Goal: Information Seeking & Learning: Learn about a topic

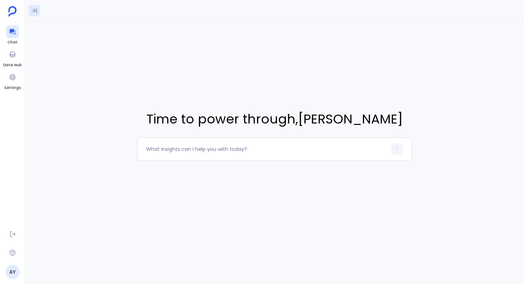
click at [37, 13] on icon at bounding box center [34, 10] width 7 height 7
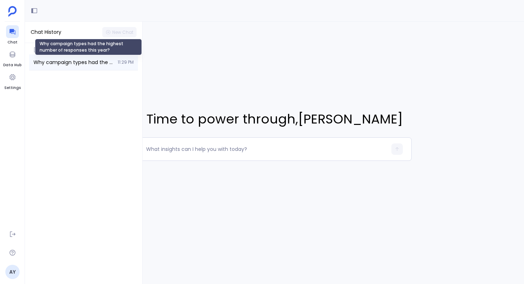
click at [86, 64] on span "Why campaign types had the highest number of responses this year?" at bounding box center [73, 62] width 80 height 7
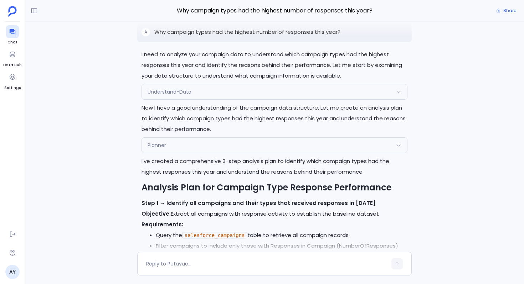
scroll to position [-1471, 0]
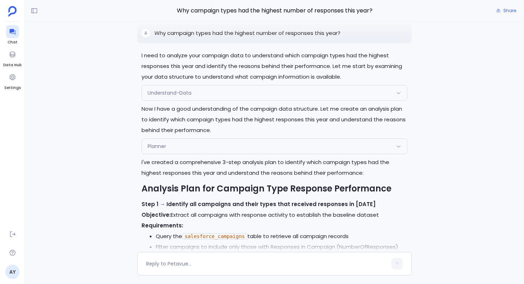
click at [223, 92] on div "Understand-Data" at bounding box center [274, 93] width 265 height 15
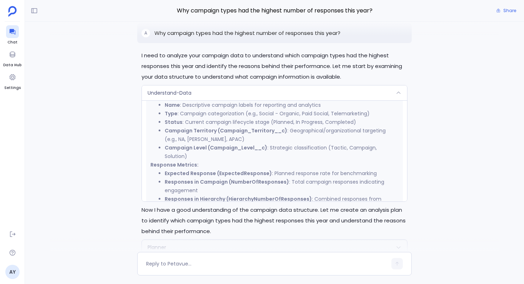
scroll to position [294, 0]
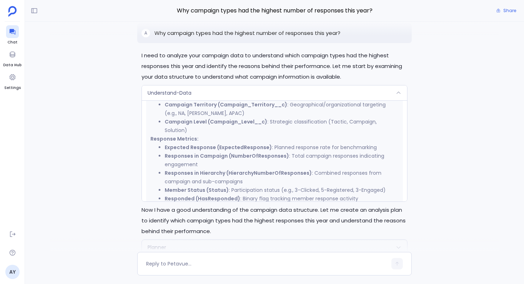
click at [222, 89] on div "Understand-Data" at bounding box center [274, 93] width 265 height 15
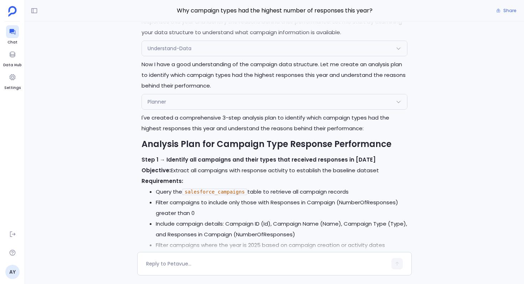
click at [219, 103] on div "Planner" at bounding box center [274, 101] width 265 height 15
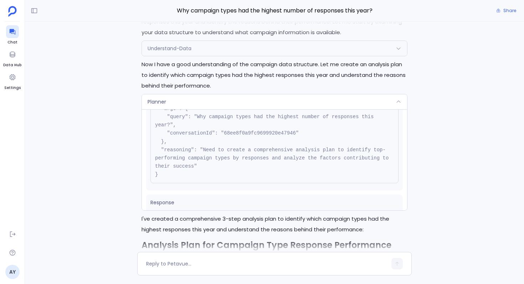
scroll to position [38, 0]
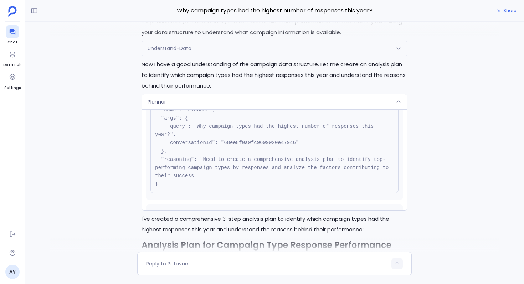
click at [218, 103] on div "Planner" at bounding box center [274, 101] width 265 height 15
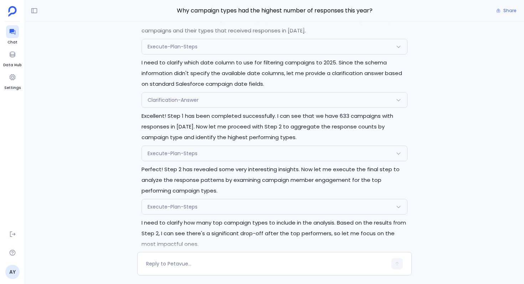
scroll to position [-770, 0]
click at [257, 98] on div "Clarification-Answer" at bounding box center [274, 99] width 265 height 15
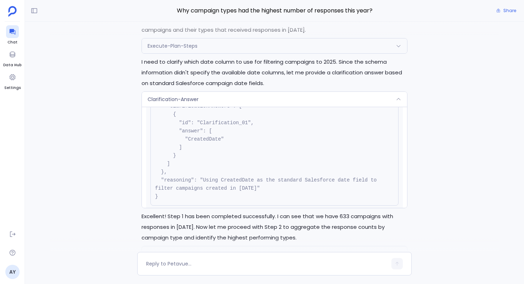
scroll to position [75, 0]
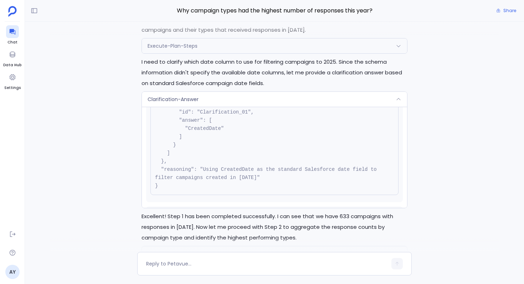
click at [260, 96] on div "Clarification-Answer" at bounding box center [274, 99] width 265 height 15
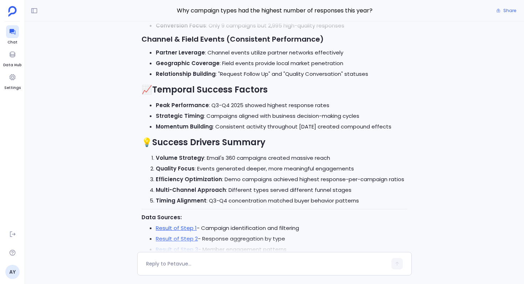
scroll to position [0, 0]
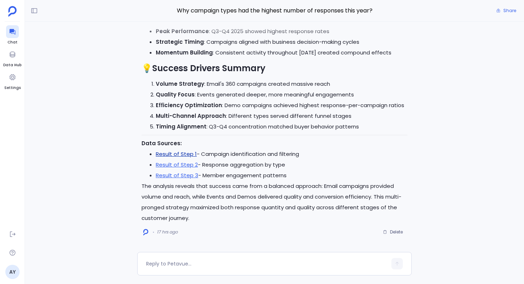
click at [188, 153] on link "Result of Step 1" at bounding box center [176, 153] width 41 height 7
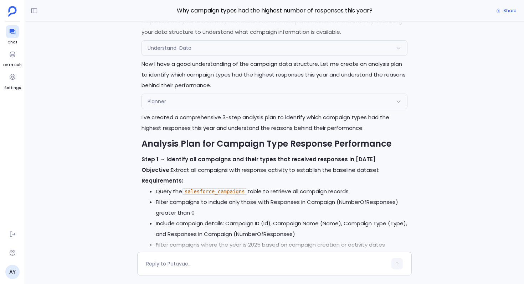
scroll to position [-1485, 0]
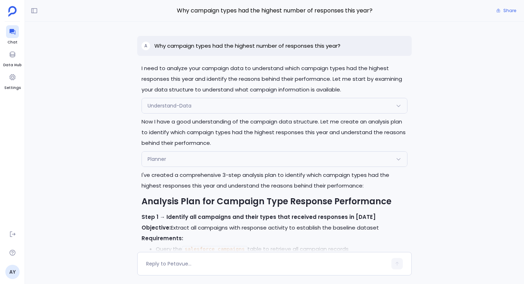
click at [203, 156] on div "Planner" at bounding box center [274, 159] width 265 height 15
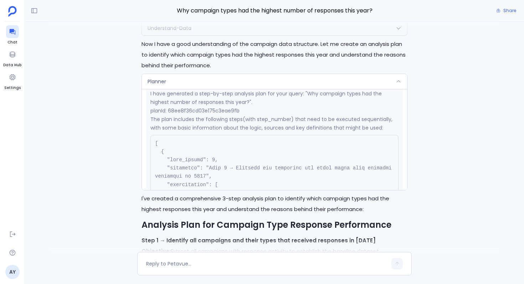
scroll to position [126, 0]
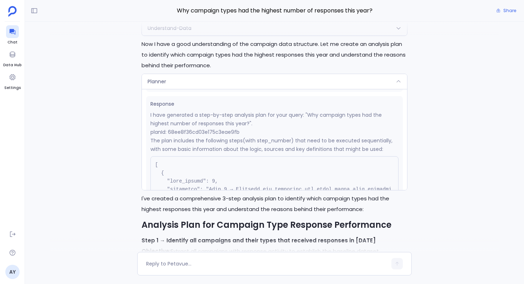
click at [203, 128] on p "planId: 68ee8f36cd03e175c3eae9fb" at bounding box center [274, 132] width 248 height 9
click at [203, 131] on p "planId: 68ee8f36cd03e175c3eae9fb" at bounding box center [274, 132] width 248 height 9
copy p "68ee8f36cd03e175c3eae9fb"
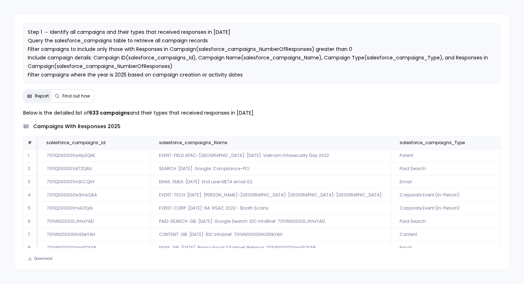
click at [80, 90] on div "Report Find out how" at bounding box center [58, 96] width 71 height 14
click at [78, 98] on span "Find out how" at bounding box center [76, 96] width 28 height 6
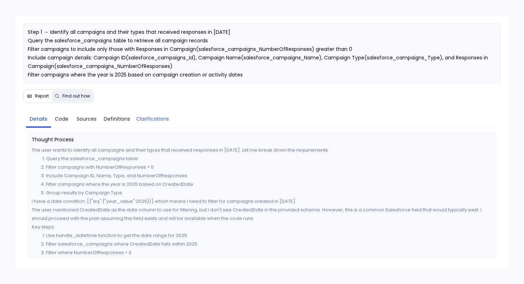
click at [153, 118] on span "Clarifications" at bounding box center [152, 119] width 33 height 8
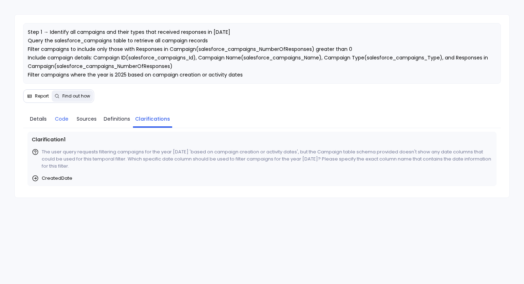
click at [61, 120] on span "Code" at bounding box center [62, 119] width 14 height 8
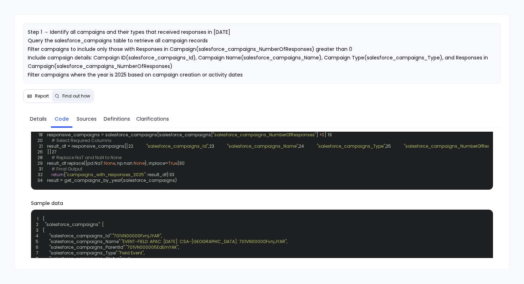
scroll to position [116, 0]
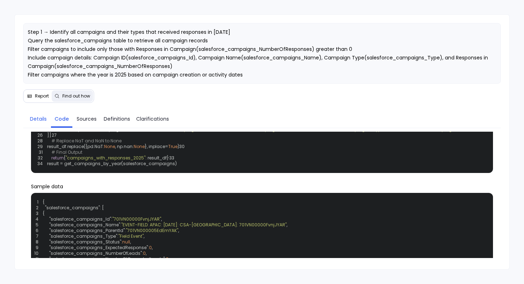
click at [35, 119] on span "Details" at bounding box center [38, 119] width 17 height 8
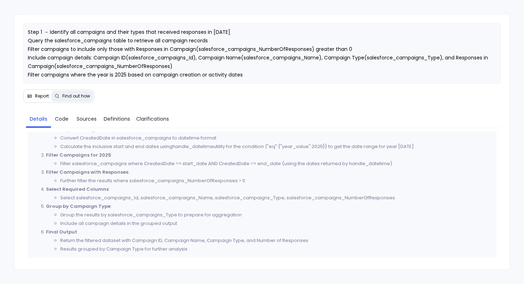
scroll to position [179, 0]
click at [63, 119] on span "Code" at bounding box center [62, 119] width 14 height 8
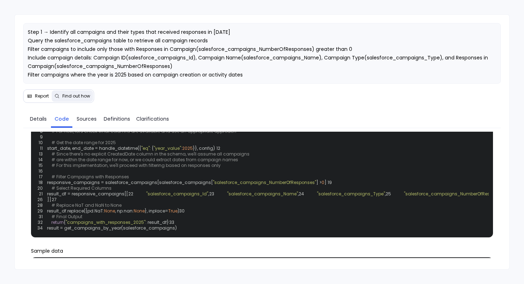
scroll to position [0, 0]
